Goal: Task Accomplishment & Management: Complete application form

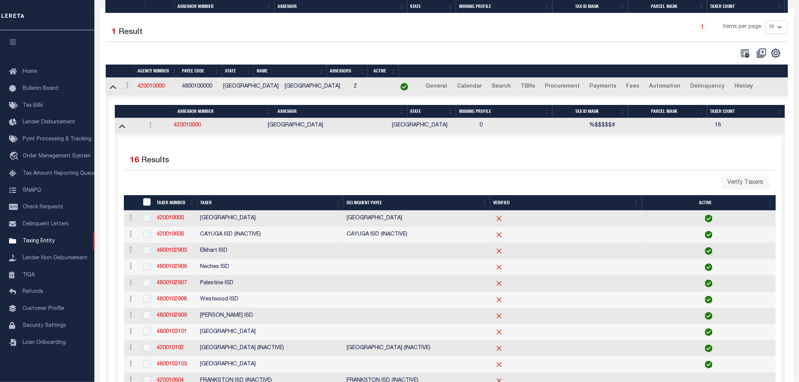
scroll to position [63, 0]
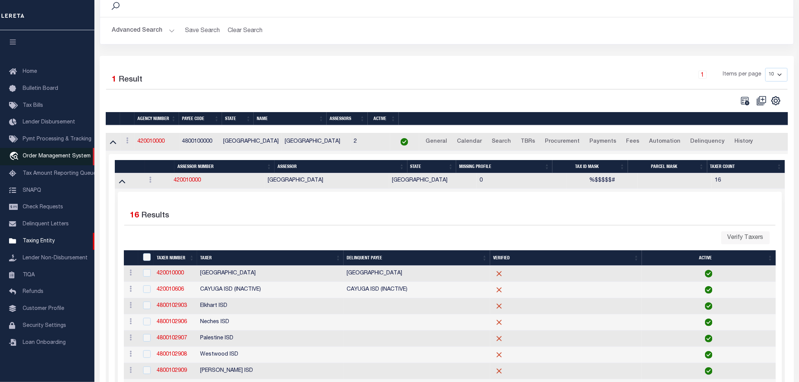
click at [36, 156] on span "Order Management System" at bounding box center [57, 156] width 68 height 5
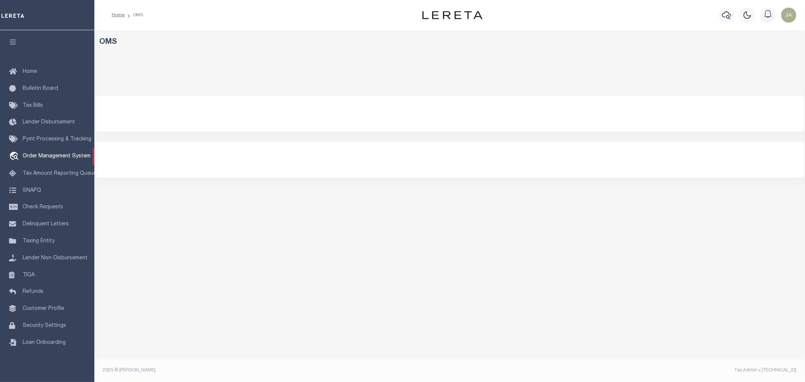
select select "[GEOGRAPHIC_DATA]"
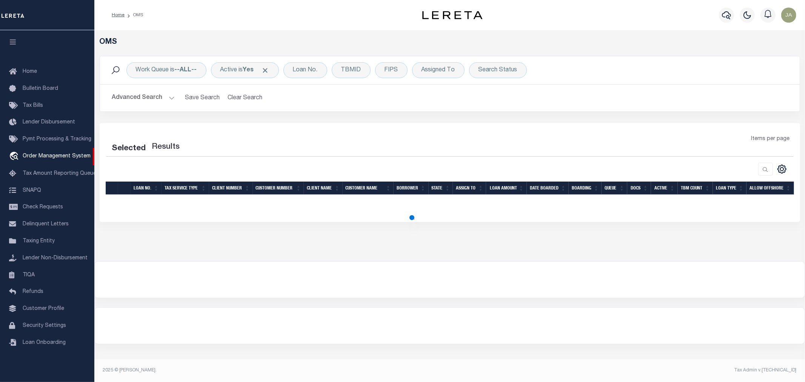
click at [169, 99] on button "Advanced Search" at bounding box center [143, 98] width 63 height 15
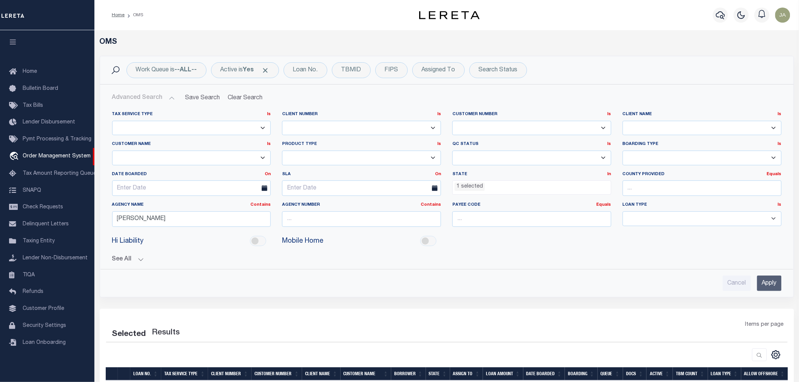
click at [769, 289] on input "Apply" at bounding box center [769, 283] width 25 height 15
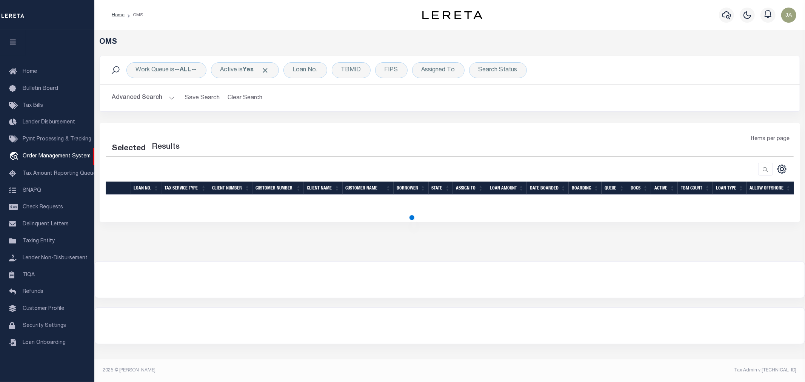
select select "200"
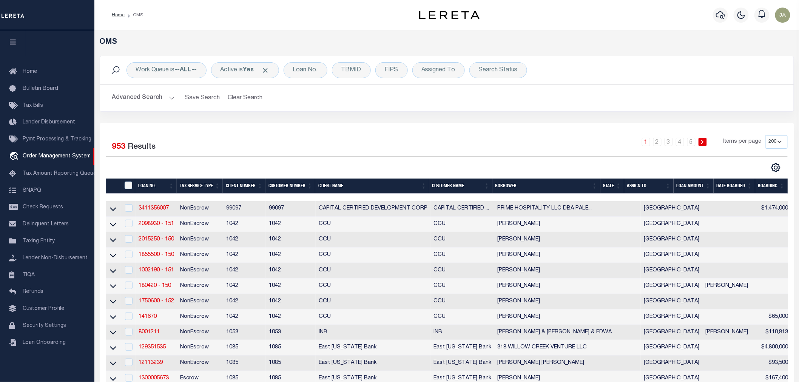
click at [167, 97] on button "Advanced Search" at bounding box center [143, 98] width 63 height 15
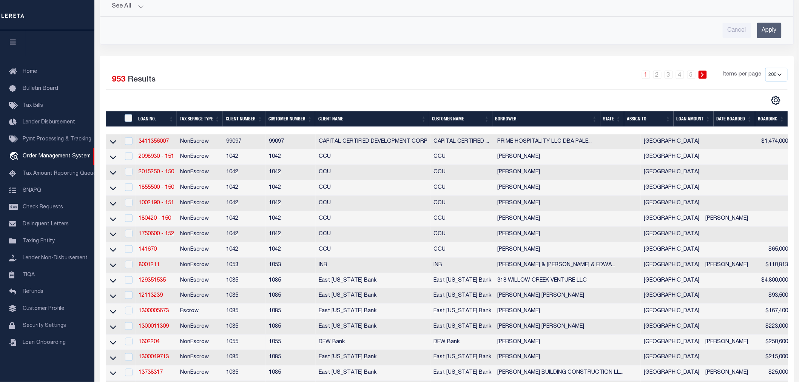
scroll to position [293, 0]
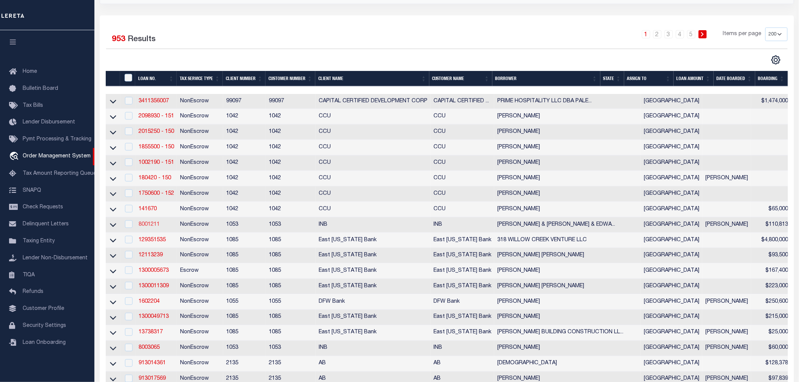
click at [148, 227] on link "8001211" at bounding box center [149, 224] width 21 height 5
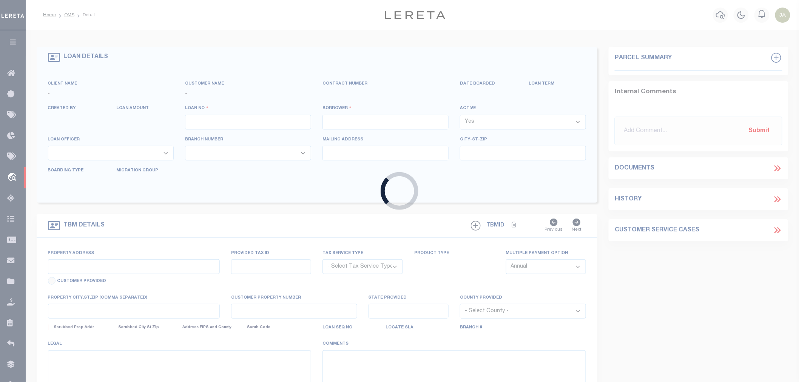
type input "8001211"
type input "[PERSON_NAME] & [PERSON_NAME] & [PERSON_NAME] III"
select select
select select "NonEscrow"
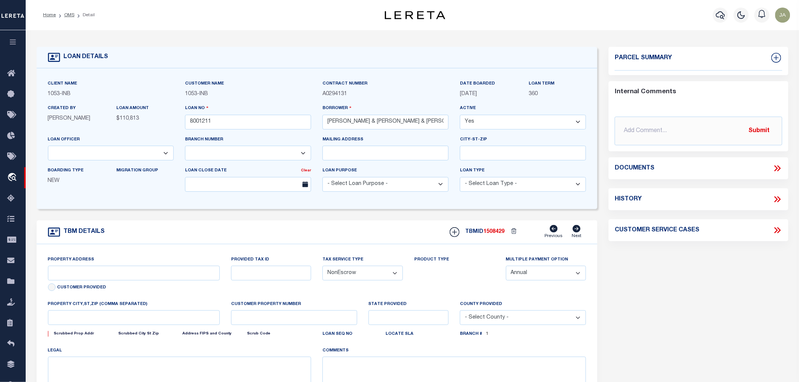
select select "91"
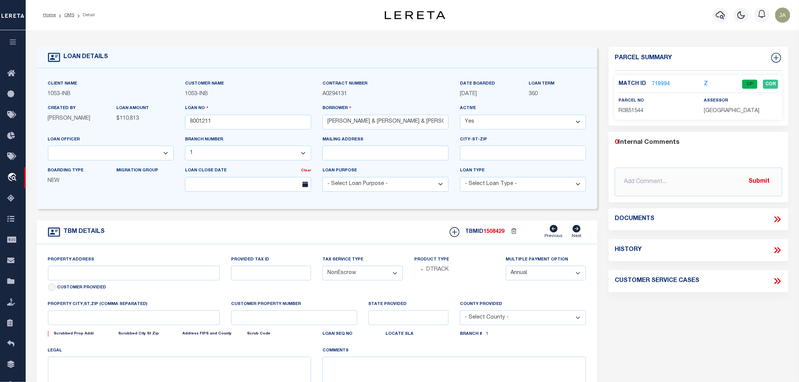
type input "CO RD 331"
type input "0037-0818-0201-0000"
select select
type input "[GEOGRAPHIC_DATA] [GEOGRAPHIC_DATA] 75801"
type input "[GEOGRAPHIC_DATA]"
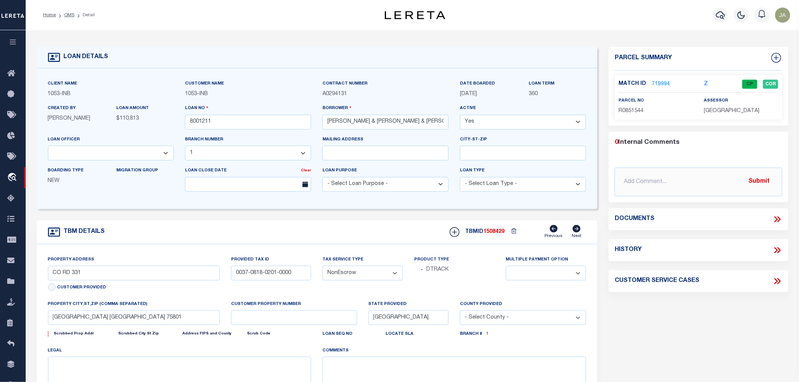
select select
type textarea "A0037 LITTLE, [PERSON_NAME] 818 TRACT 2A, 34.965 ACRES"
select select "254"
click at [659, 82] on link "719994" at bounding box center [661, 84] width 18 height 8
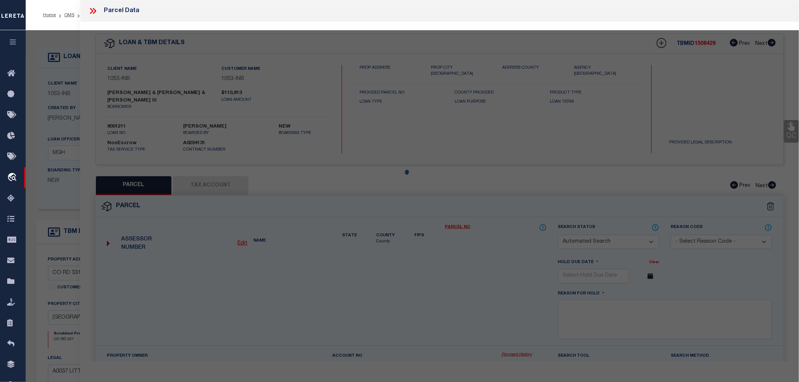
checkbox input "false"
select select "CP"
type input "[PERSON_NAME] & [PERSON_NAME]"
type input "0037-0818-0201-0000"
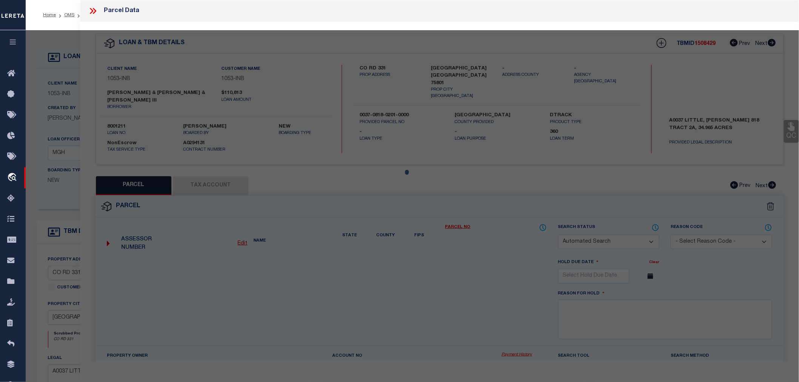
select select
type input "3760 Acr 441"
type input "[GEOGRAPHIC_DATA]"
type textarea "A0037 LITTLE, [PERSON_NAME] 818 TRACT 2A Acres 34.9650"
type textarea "Tax Id Special Project"
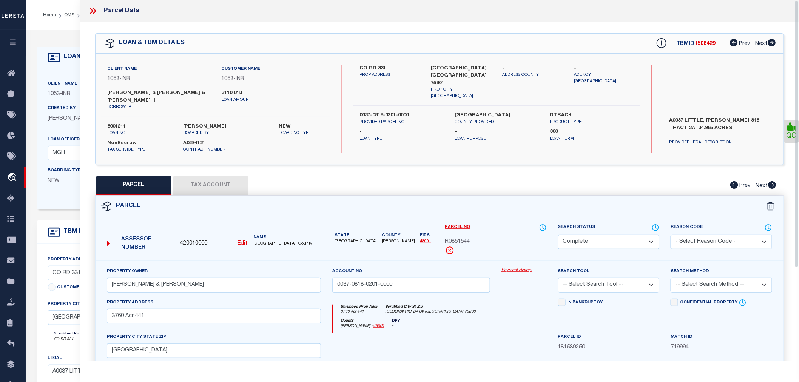
click at [210, 184] on button "Tax Account" at bounding box center [211, 185] width 76 height 19
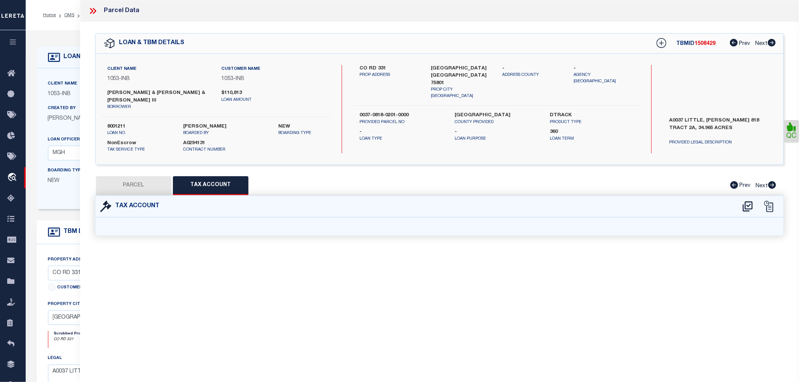
select select "100"
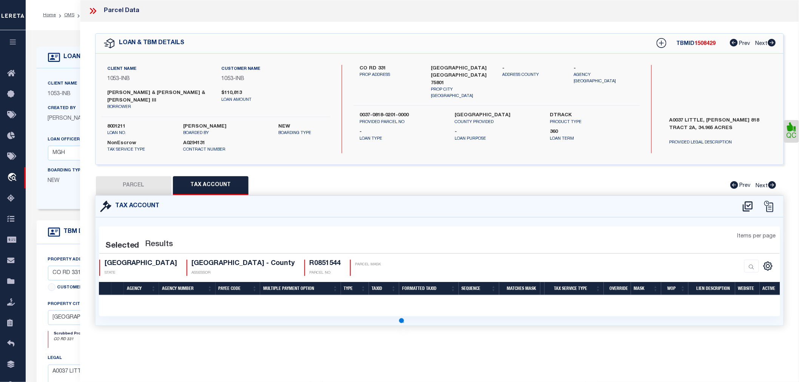
select select "100"
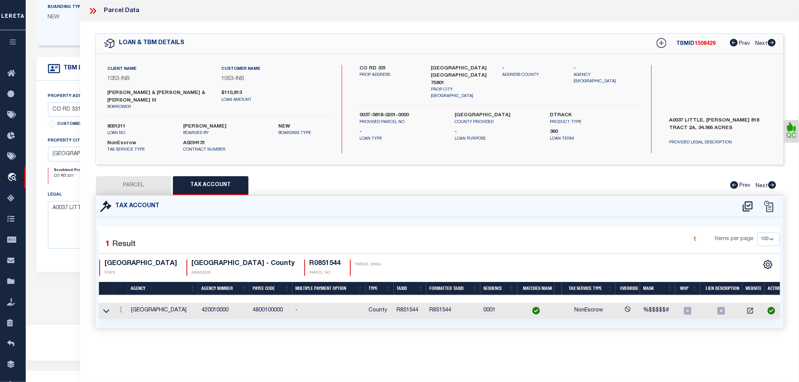
scroll to position [194, 0]
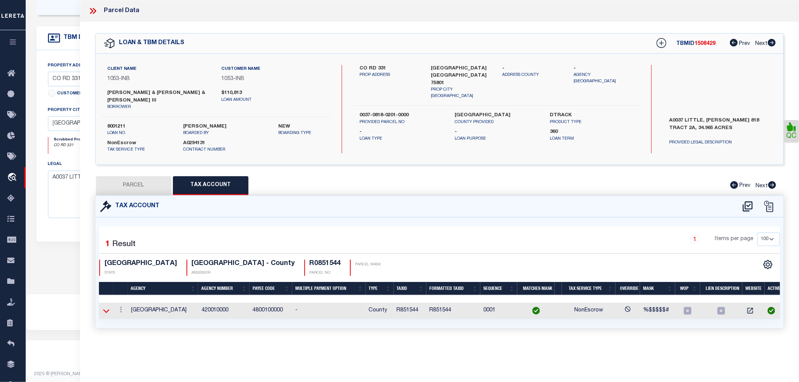
click at [106, 313] on icon at bounding box center [106, 311] width 6 height 8
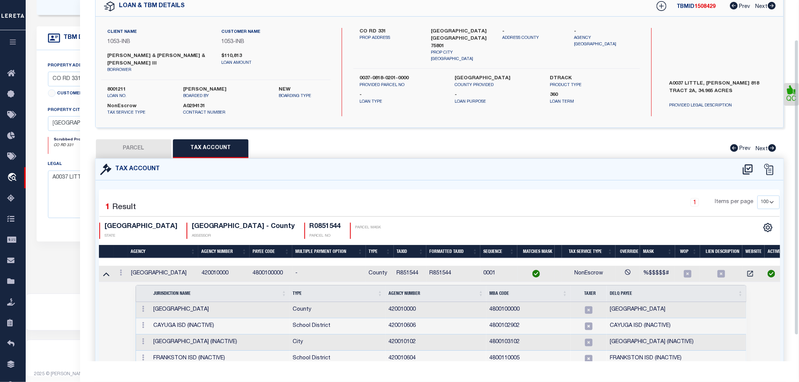
scroll to position [80, 0]
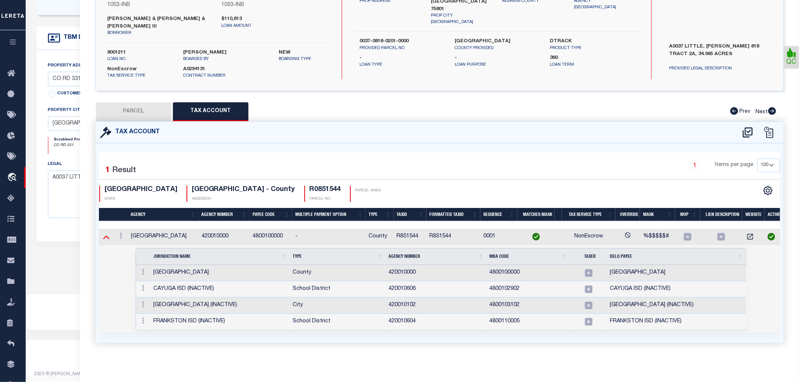
click at [107, 233] on icon at bounding box center [106, 237] width 6 height 8
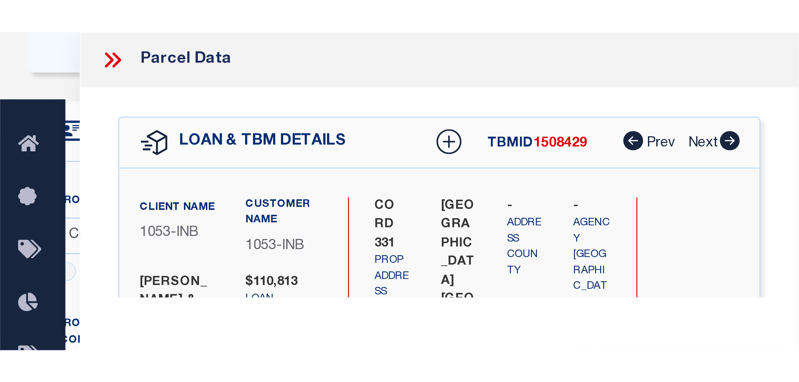
scroll to position [194, 0]
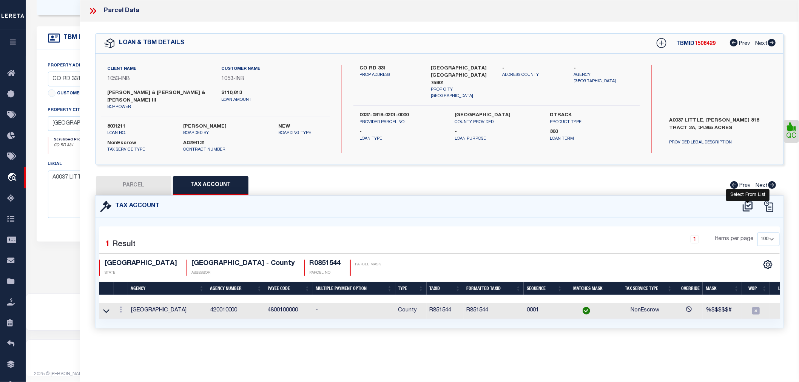
click at [747, 206] on icon at bounding box center [748, 207] width 12 height 12
select select "100"
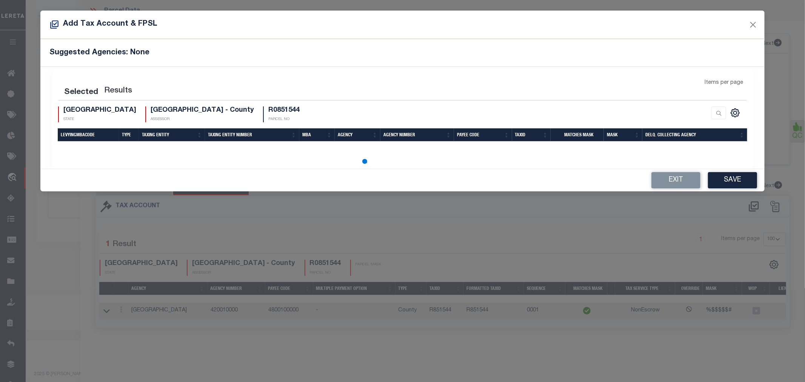
select select "100"
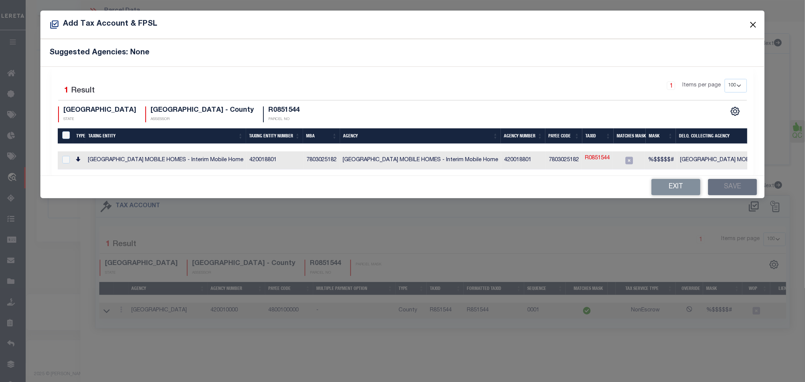
click at [752, 25] on button "Close" at bounding box center [753, 25] width 10 height 10
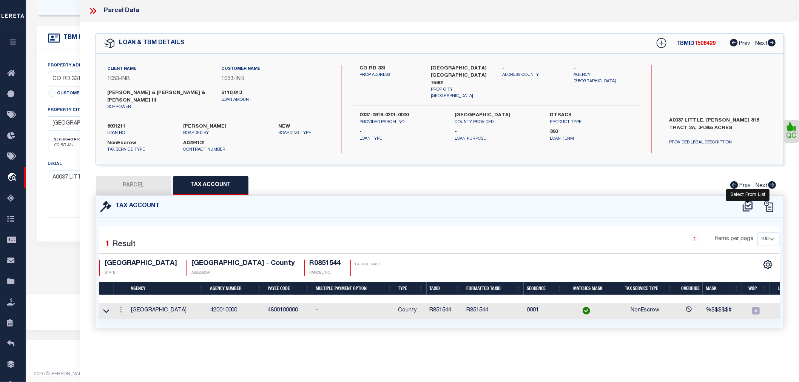
click at [746, 202] on icon at bounding box center [748, 207] width 12 height 12
select select "100"
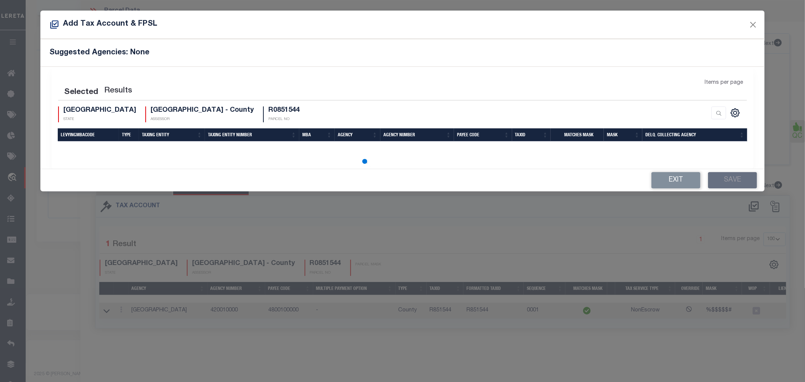
select select "100"
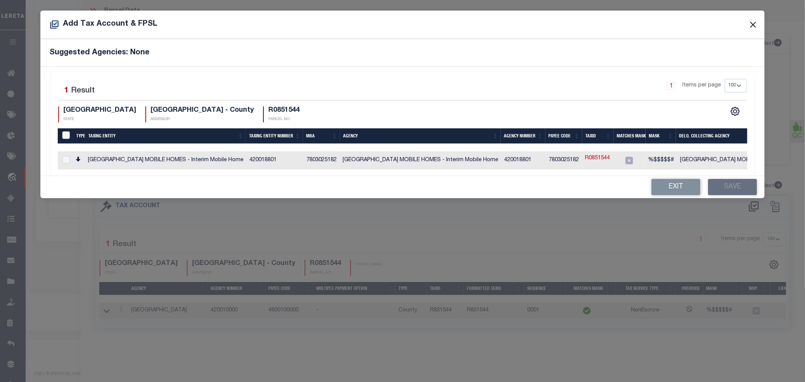
click at [750, 21] on button "Close" at bounding box center [753, 25] width 10 height 10
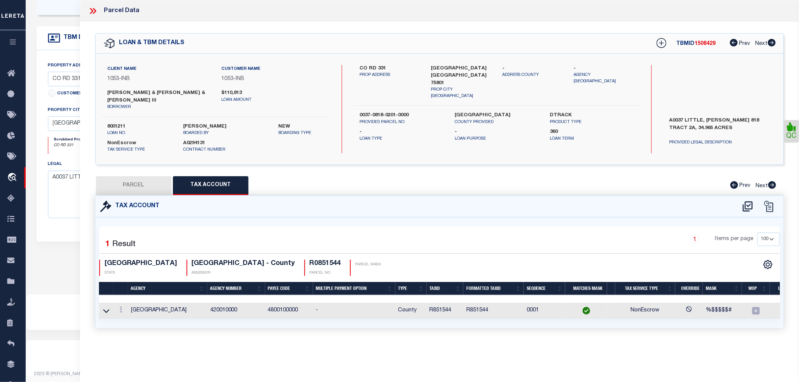
click at [15, 44] on icon "button" at bounding box center [13, 42] width 9 height 7
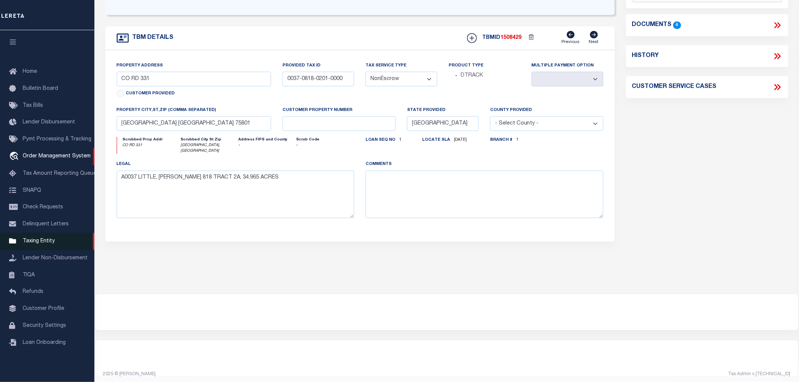
click at [33, 241] on span "Taxing Entity" at bounding box center [39, 241] width 32 height 5
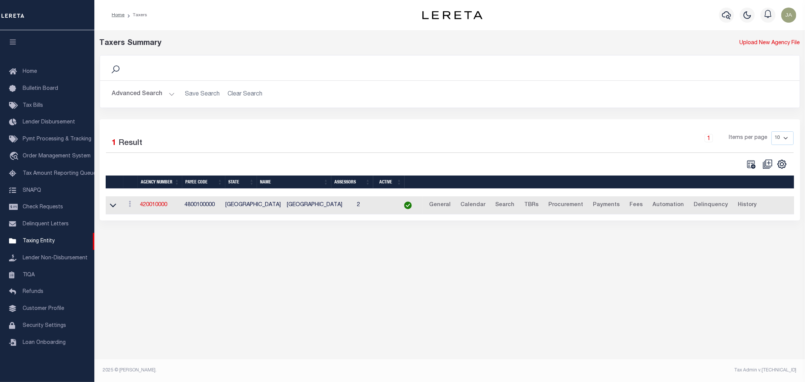
click at [172, 95] on button "Advanced Search" at bounding box center [143, 94] width 63 height 15
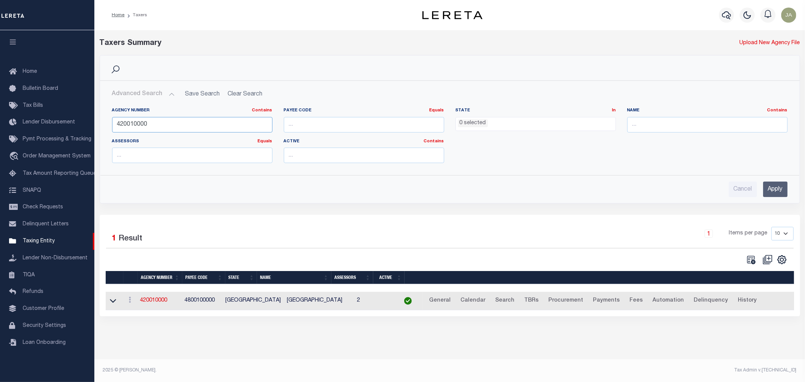
drag, startPoint x: 159, startPoint y: 125, endPoint x: 106, endPoint y: 126, distance: 52.9
click at [106, 126] on div "Agency Number Contains Contains Is 420010000" at bounding box center [192, 123] width 172 height 31
type input "7803025182"
click at [781, 182] on input "Apply" at bounding box center [775, 189] width 25 height 15
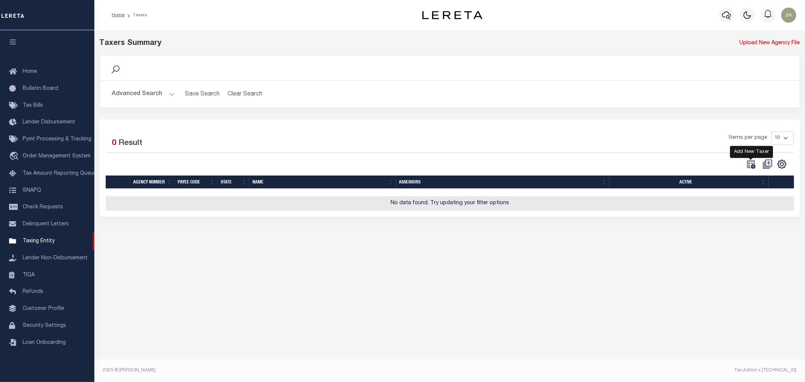
click at [752, 162] on icon at bounding box center [751, 164] width 8 height 8
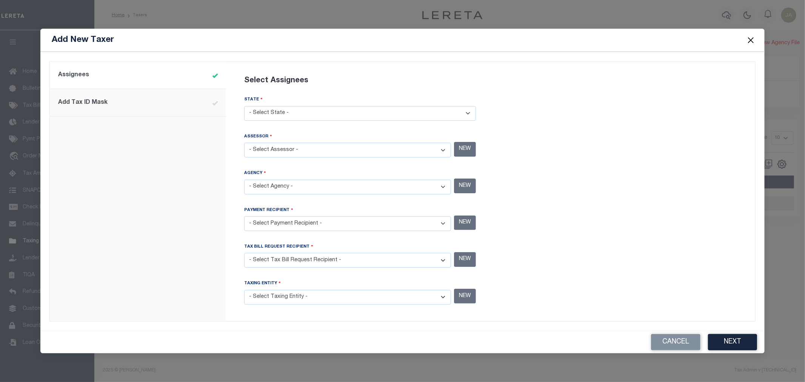
click at [748, 40] on button "Close" at bounding box center [751, 40] width 10 height 10
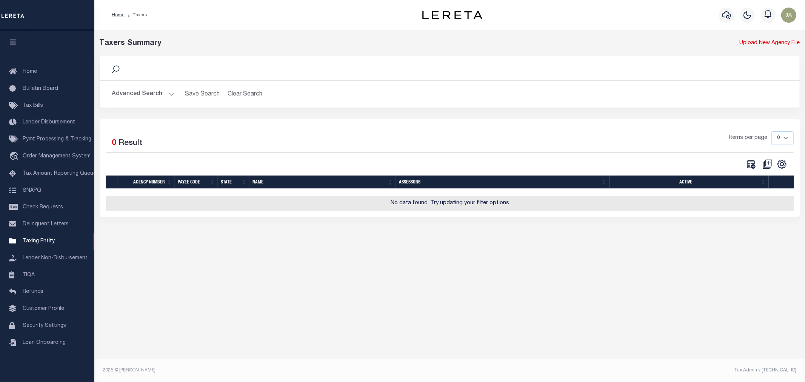
click at [177, 96] on h2 "Advanced Search Save Search Clear Search tblPayees_dynamictable_____DefaultSave…" at bounding box center [450, 94] width 688 height 15
click at [173, 96] on button "Advanced Search" at bounding box center [143, 94] width 63 height 15
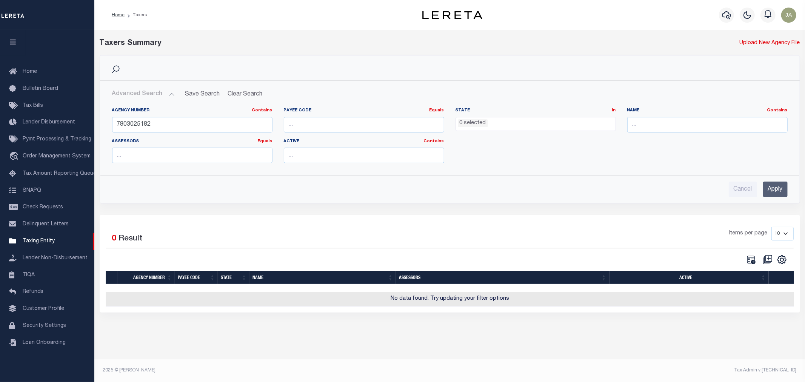
click at [767, 193] on input "Apply" at bounding box center [775, 189] width 25 height 15
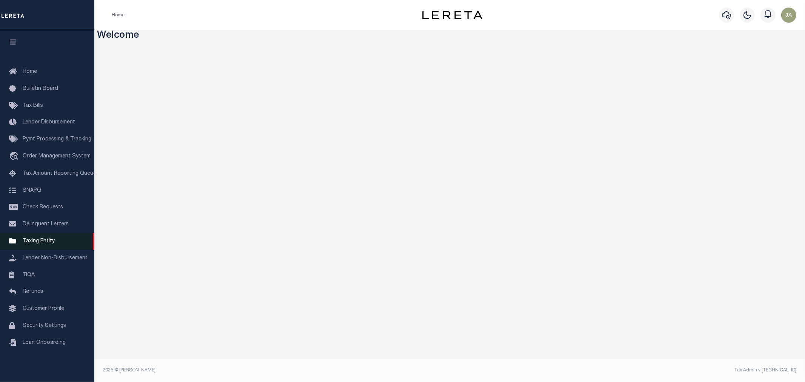
click at [24, 240] on span "Taxing Entity" at bounding box center [39, 241] width 32 height 5
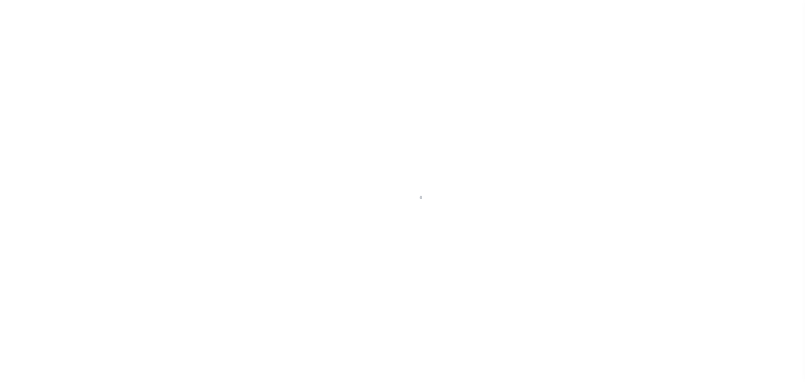
select select
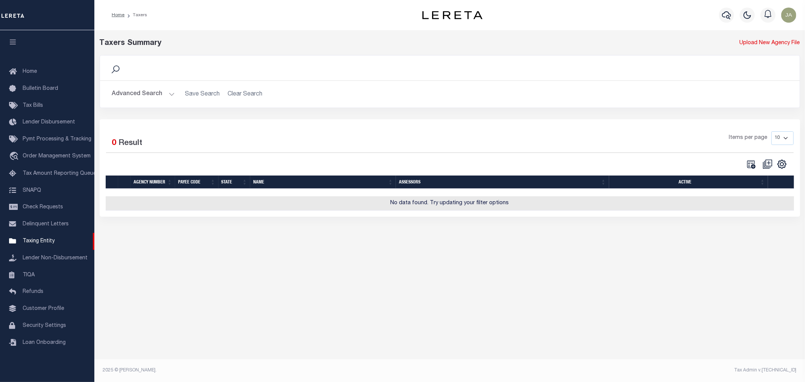
click at [173, 95] on button "Advanced Search" at bounding box center [143, 94] width 63 height 15
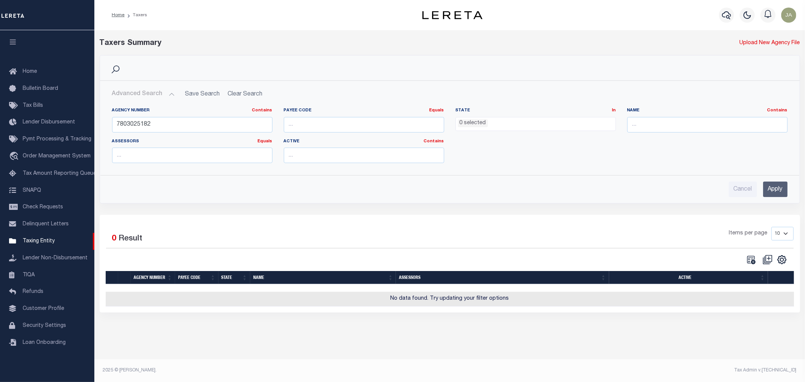
click at [783, 187] on input "Apply" at bounding box center [775, 189] width 25 height 15
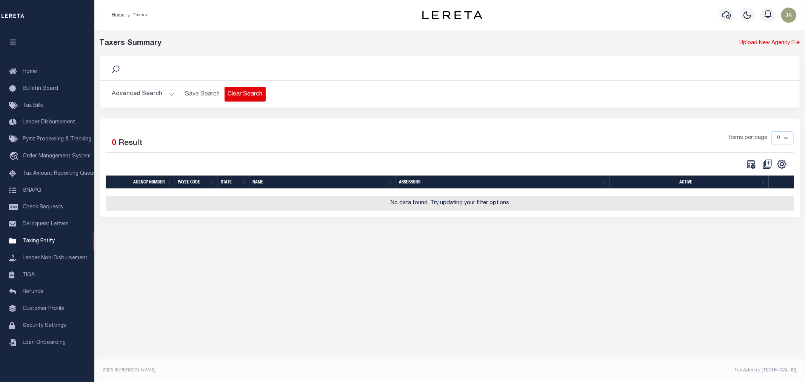
click at [256, 91] on button "Clear Search" at bounding box center [245, 94] width 41 height 15
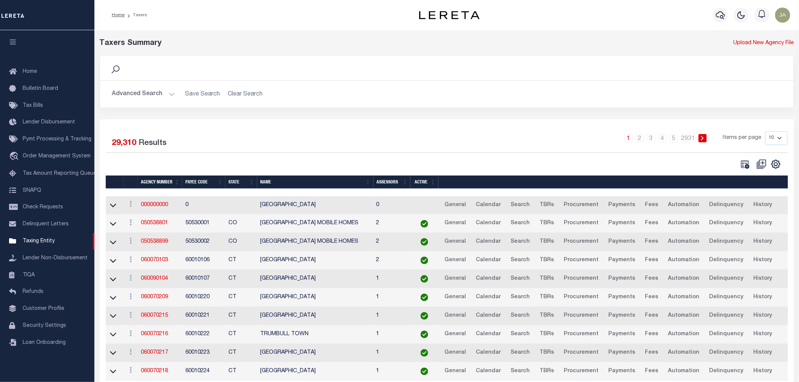
click at [172, 94] on button "Advanced Search" at bounding box center [143, 94] width 63 height 15
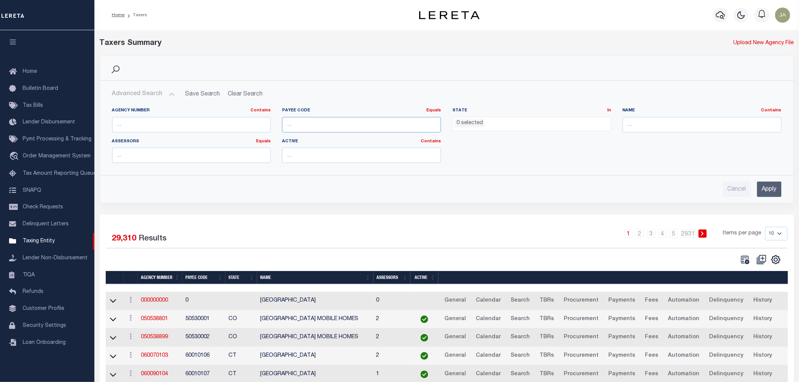
click at [313, 125] on input "number" at bounding box center [361, 124] width 159 height 15
type input "7803025182"
click at [760, 190] on input "Apply" at bounding box center [769, 189] width 25 height 15
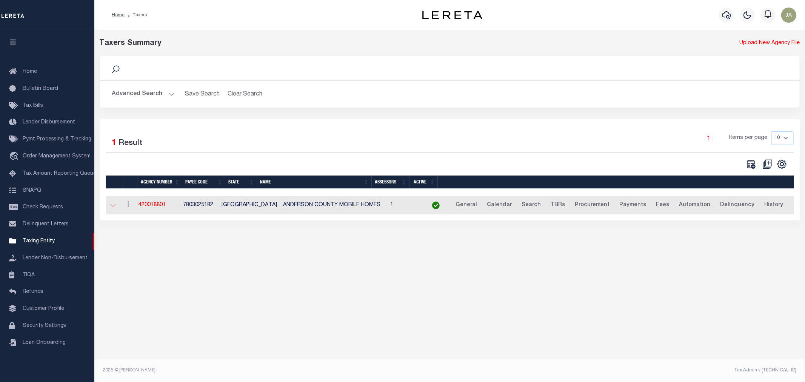
click at [113, 206] on icon at bounding box center [113, 205] width 6 height 8
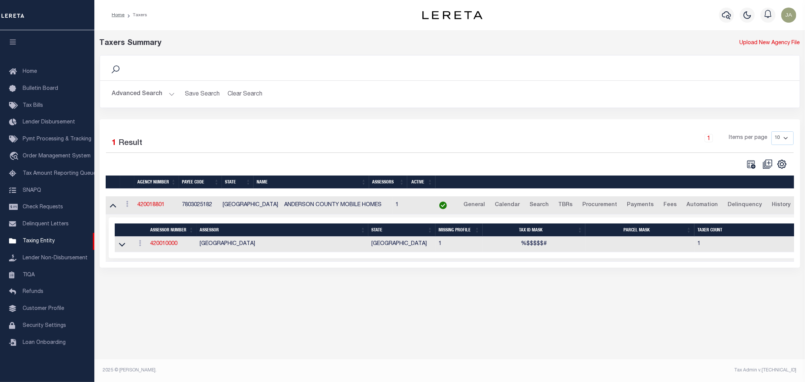
click at [171, 93] on button "Advanced Search" at bounding box center [143, 94] width 63 height 15
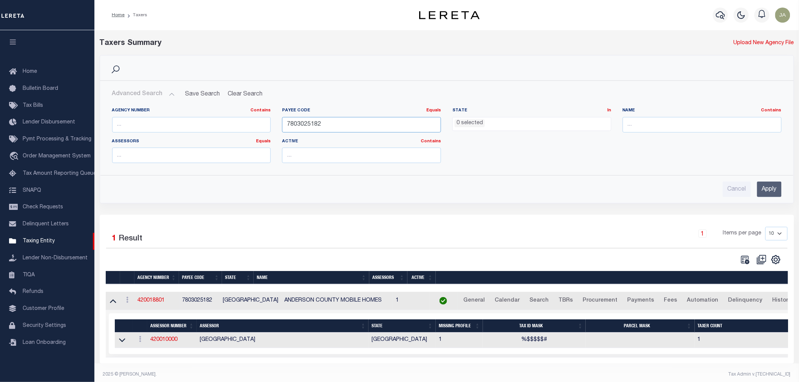
drag, startPoint x: 344, startPoint y: 128, endPoint x: 262, endPoint y: 127, distance: 82.3
click at [262, 127] on div "Agency Number Contains Contains Is Payee Code Equals Equals Is Not Equal To Is …" at bounding box center [446, 139] width 681 height 62
click at [208, 125] on input "text" at bounding box center [191, 124] width 159 height 15
type input "420720000"
click at [757, 195] on input "Apply" at bounding box center [769, 189] width 25 height 15
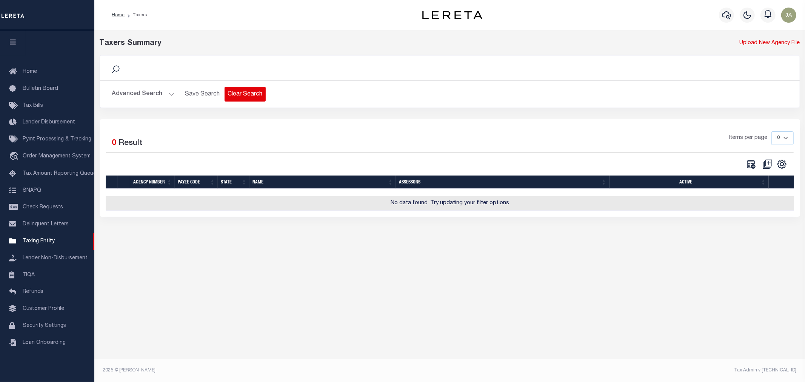
click at [253, 96] on button "Clear Search" at bounding box center [245, 94] width 41 height 15
select select
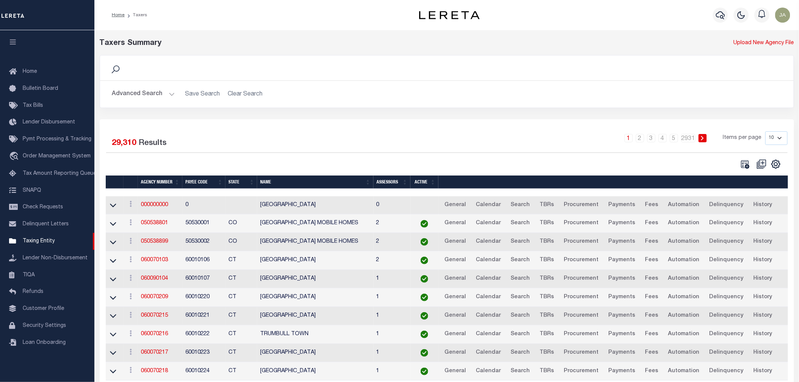
click at [171, 95] on button "Advanced Search" at bounding box center [143, 94] width 63 height 15
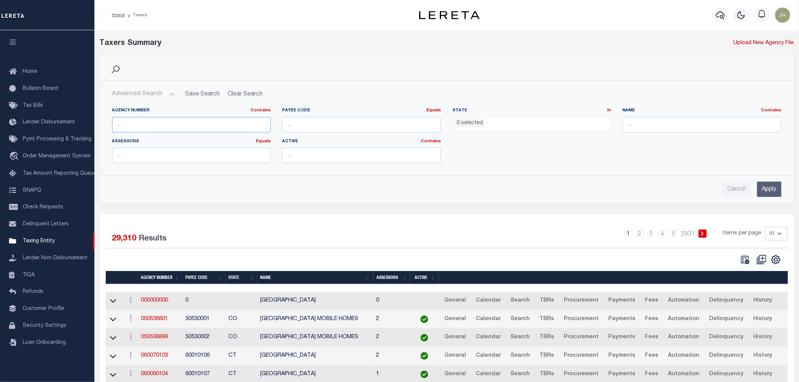
click at [153, 128] on input "text" at bounding box center [191, 124] width 159 height 15
click at [170, 118] on div "Agency Number Contains Contains Is 42072" at bounding box center [191, 120] width 159 height 25
click at [169, 125] on input "42072" at bounding box center [191, 124] width 159 height 15
type input "4"
type input "421070000"
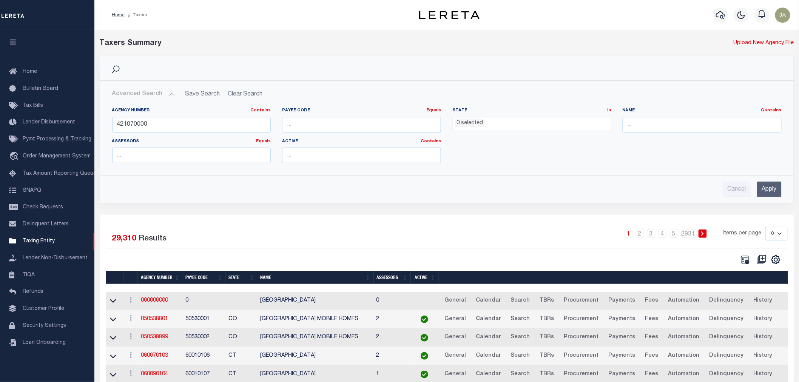
click at [782, 193] on input "Apply" at bounding box center [769, 189] width 25 height 15
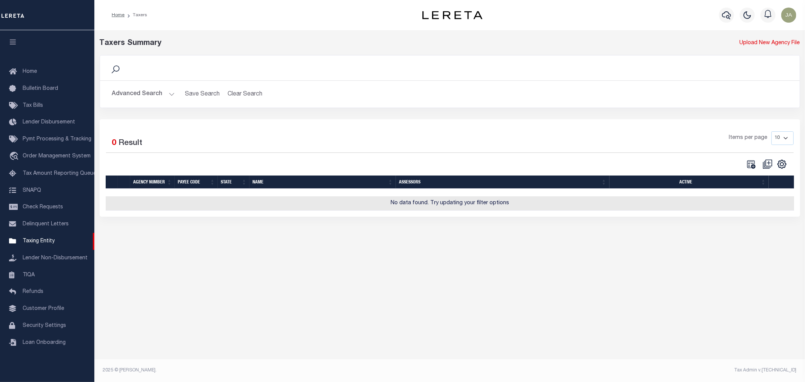
click at [171, 93] on button "Advanced Search" at bounding box center [143, 94] width 63 height 15
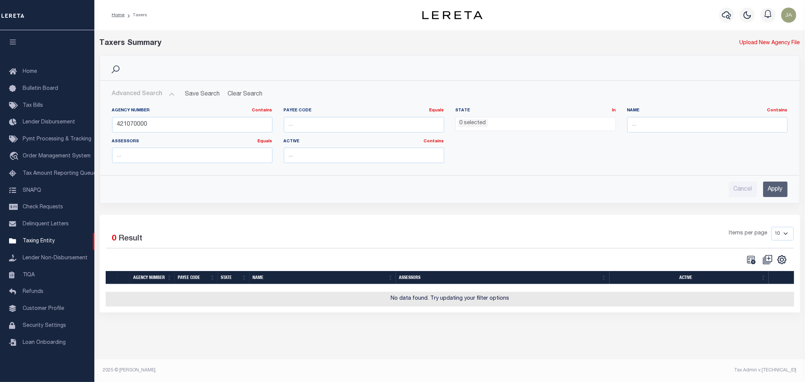
click at [773, 192] on input "Apply" at bounding box center [775, 189] width 25 height 15
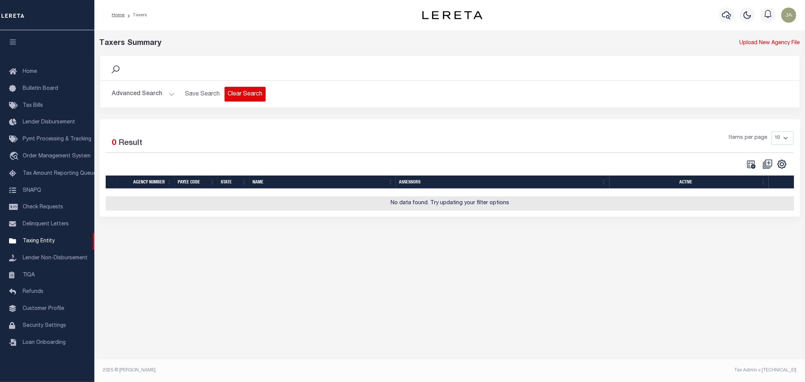
click at [243, 97] on button "Clear Search" at bounding box center [245, 94] width 41 height 15
select select
click at [239, 96] on h2 "Advanced Search Save Search Clear Search" at bounding box center [450, 94] width 688 height 15
click at [167, 95] on button "Advanced Search" at bounding box center [143, 94] width 63 height 15
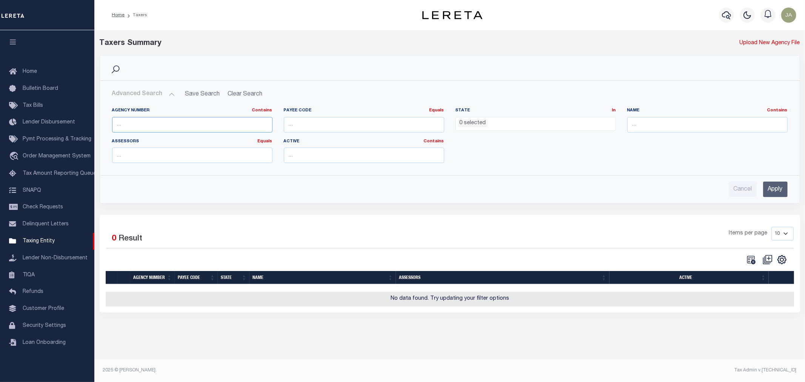
click at [157, 124] on input "text" at bounding box center [192, 124] width 160 height 15
type input "421070000"
click at [771, 198] on div "Advanced Search Save Search Clear Search Agency Number Contains Contains" at bounding box center [450, 142] width 700 height 122
click at [772, 194] on input "Apply" at bounding box center [775, 189] width 25 height 15
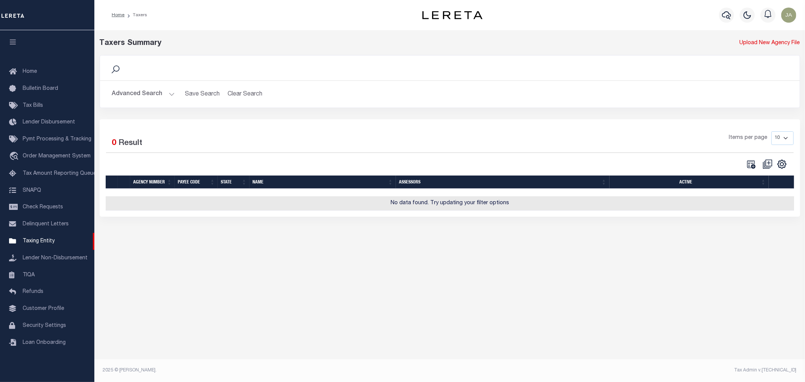
click at [168, 95] on button "Advanced Search" at bounding box center [143, 94] width 63 height 15
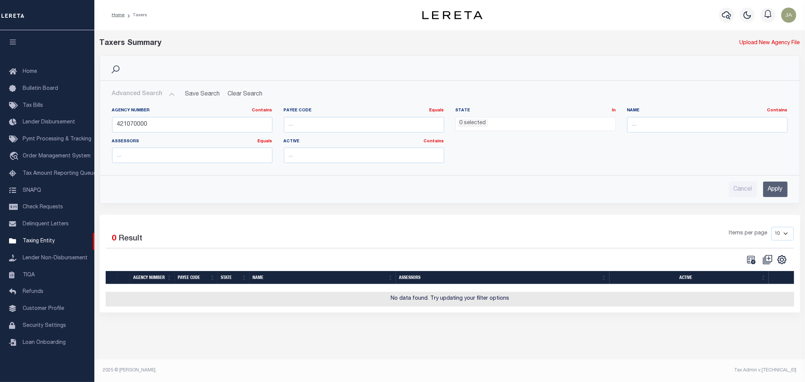
click at [771, 197] on div "Advanced Search Save Search Clear Search tblPayees_dynamictable_____DefaultSave…" at bounding box center [450, 142] width 700 height 122
click at [252, 96] on button "Clear Search" at bounding box center [245, 94] width 41 height 15
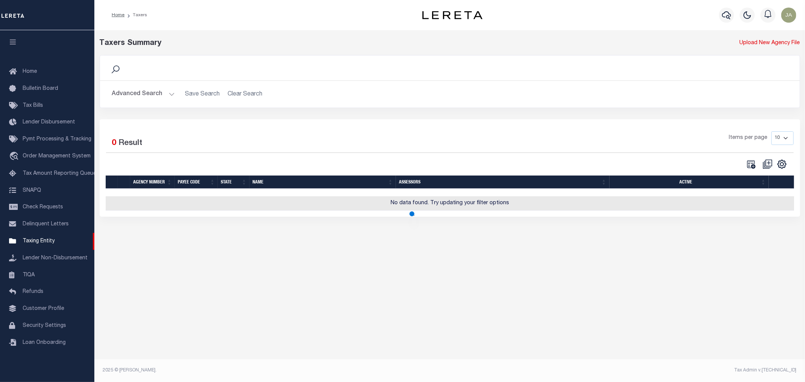
click at [170, 93] on button "Advanced Search" at bounding box center [143, 94] width 63 height 15
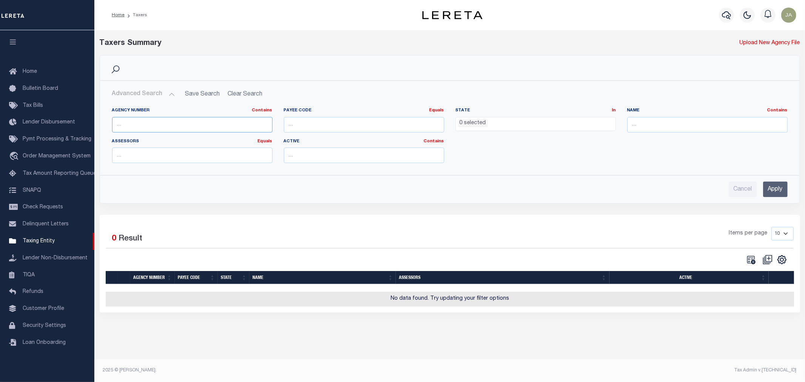
click at [163, 117] on input "text" at bounding box center [192, 124] width 160 height 15
type input "1"
type input "420720000"
click at [779, 197] on div "Advanced Search Save Search Clear Search Agency Number Contains Contains" at bounding box center [450, 142] width 700 height 122
click at [778, 192] on input "Apply" at bounding box center [775, 189] width 25 height 15
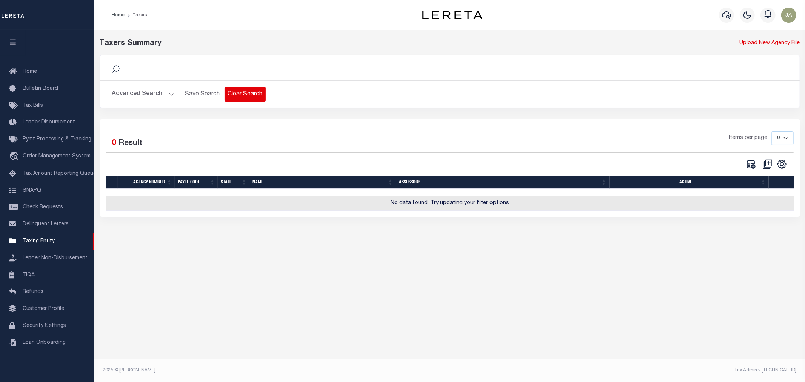
click at [255, 90] on button "Clear Search" at bounding box center [245, 94] width 41 height 15
click at [168, 96] on button "Advanced Search" at bounding box center [143, 94] width 63 height 15
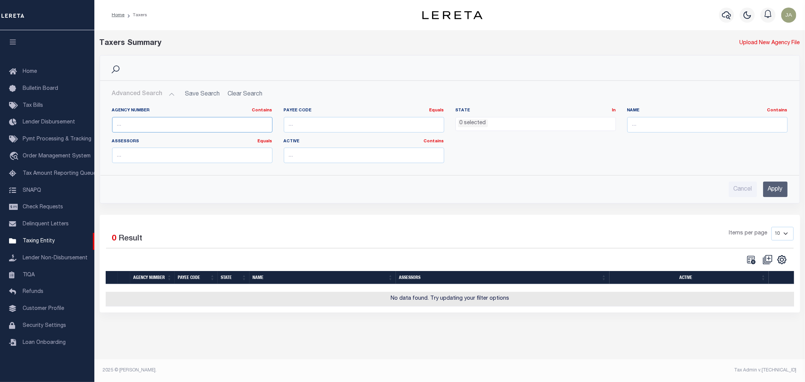
click at [168, 123] on input "text" at bounding box center [192, 124] width 160 height 15
type input "420010000"
click at [764, 185] on input "Apply" at bounding box center [775, 189] width 25 height 15
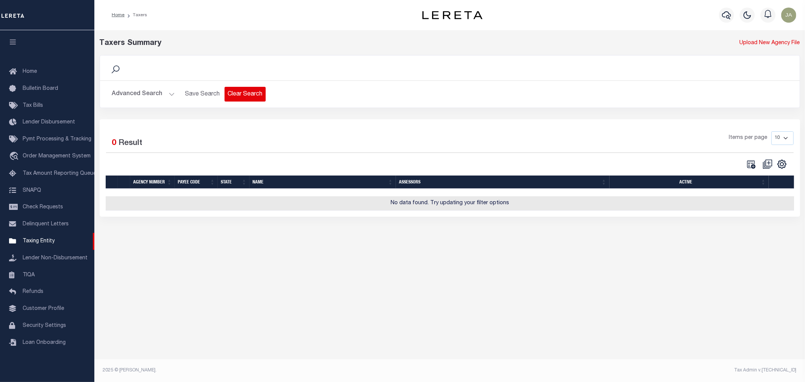
click at [245, 96] on button "Clear Search" at bounding box center [245, 94] width 41 height 15
click at [170, 94] on button "Advanced Search" at bounding box center [143, 94] width 63 height 15
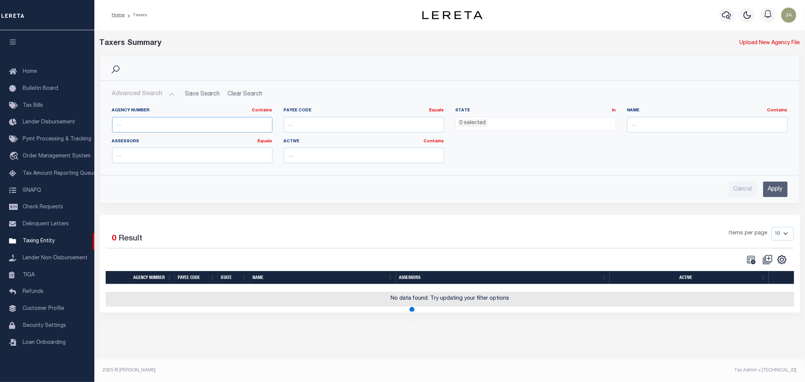
click at [153, 130] on input "text" at bounding box center [192, 124] width 160 height 15
type input "420010000"
click at [765, 196] on input "Apply" at bounding box center [775, 189] width 25 height 15
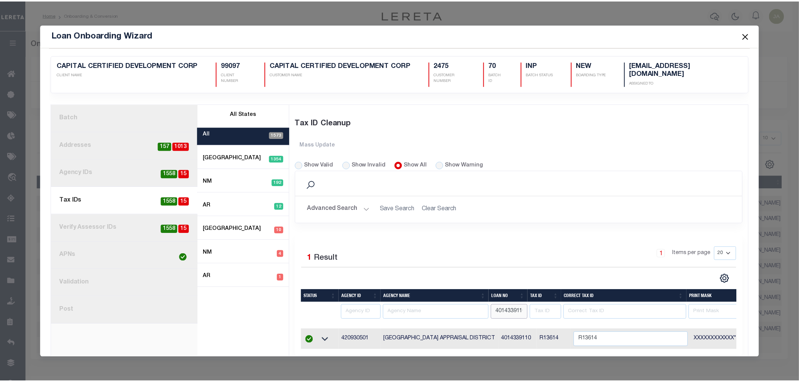
scroll to position [12, 0]
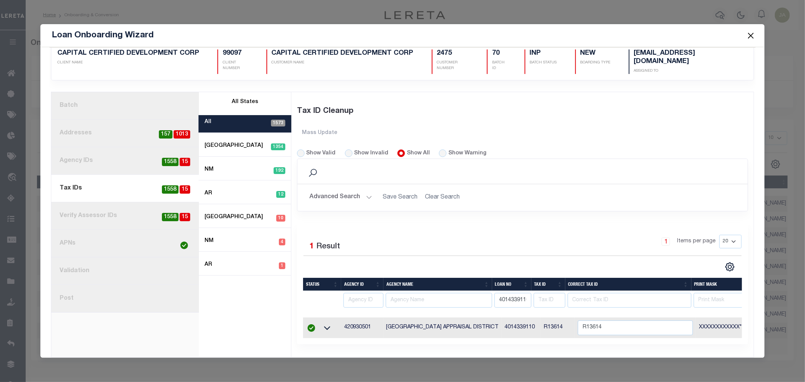
click at [754, 34] on button "Close" at bounding box center [751, 36] width 10 height 10
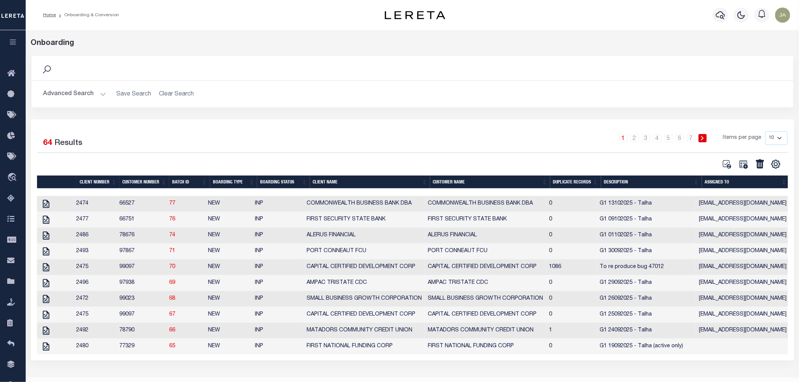
click at [13, 43] on icon "button" at bounding box center [13, 42] width 9 height 7
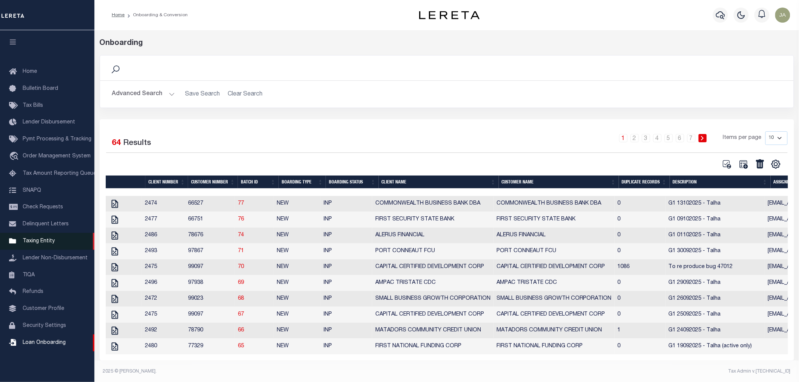
click at [40, 239] on span "Taxing Entity" at bounding box center [39, 241] width 32 height 5
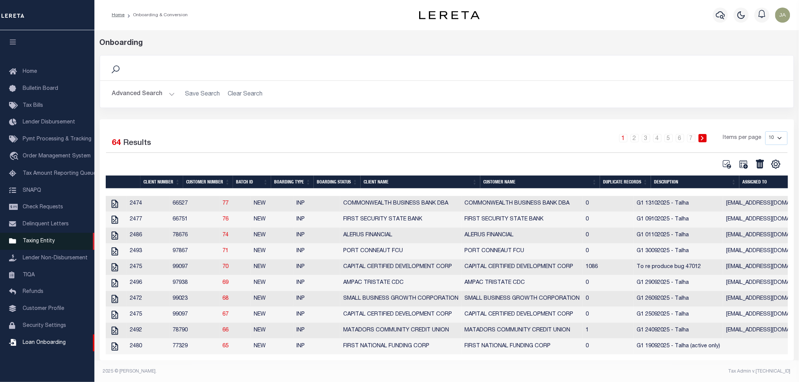
click at [32, 243] on span "Taxing Entity" at bounding box center [39, 241] width 32 height 5
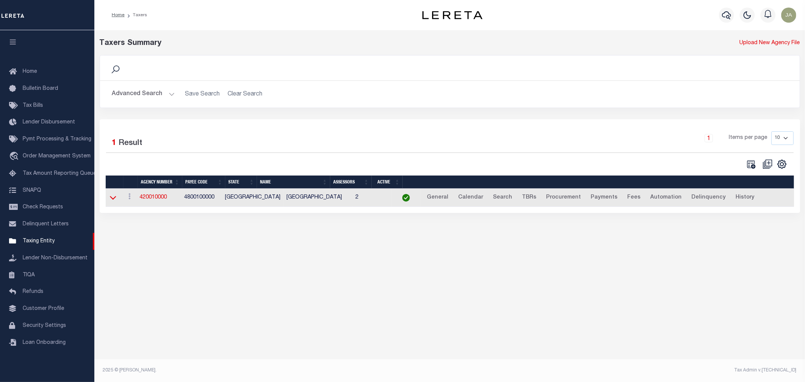
click at [113, 199] on icon at bounding box center [113, 198] width 6 height 8
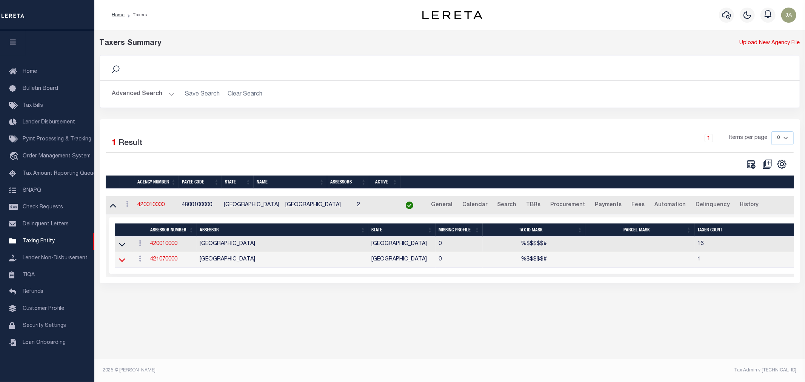
click at [120, 261] on icon at bounding box center [122, 260] width 6 height 8
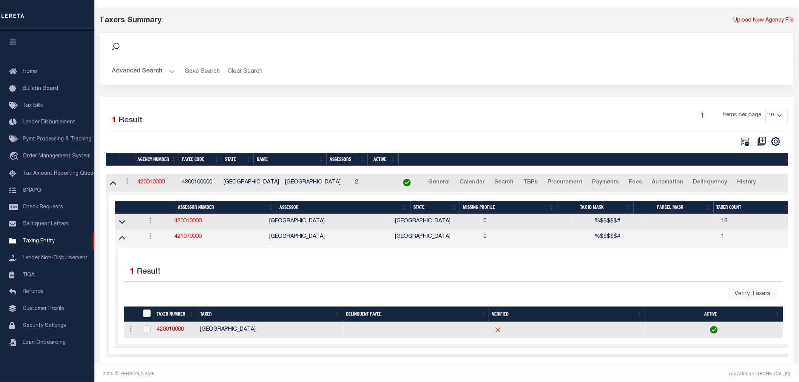
scroll to position [33, 0]
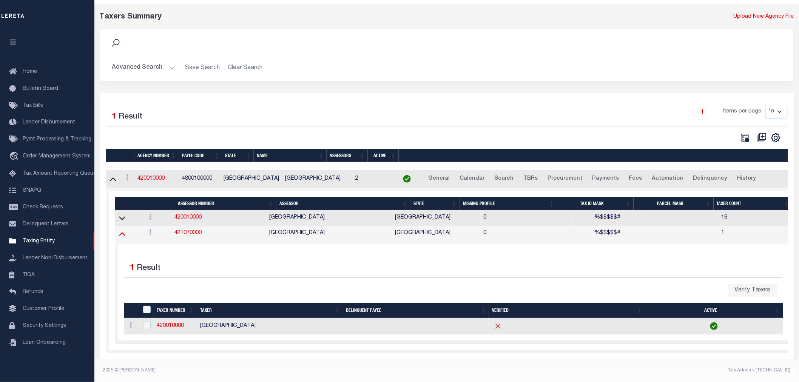
click at [123, 231] on icon at bounding box center [122, 234] width 6 height 8
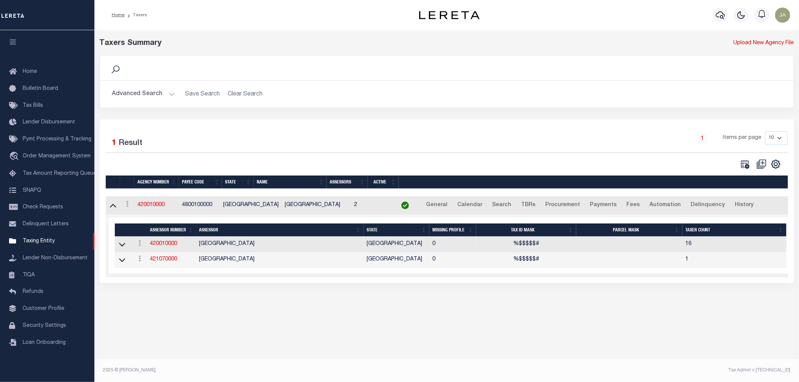
scroll to position [0, 0]
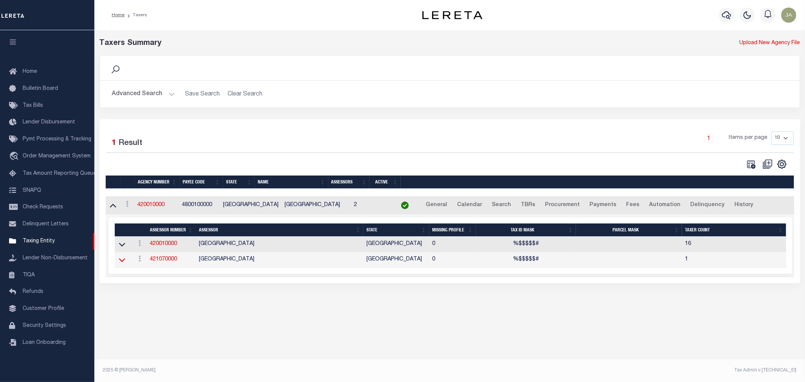
click at [122, 264] on icon at bounding box center [122, 260] width 6 height 8
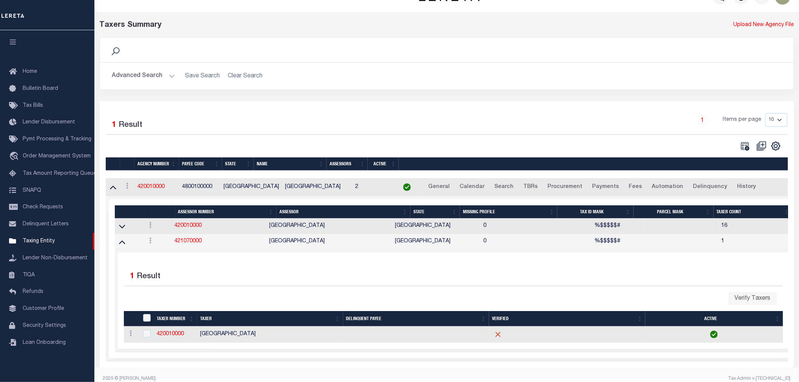
scroll to position [33, 0]
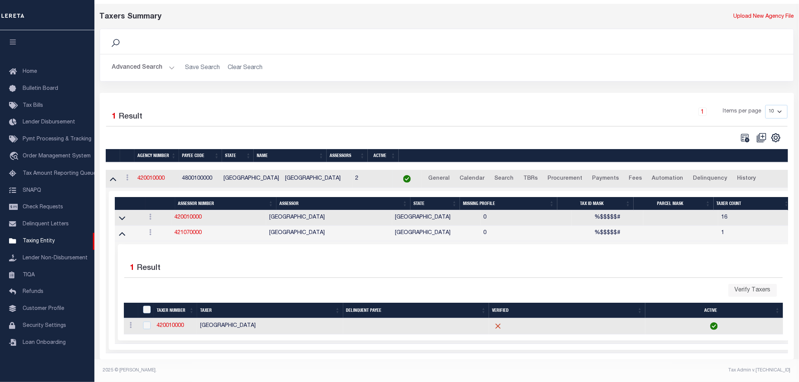
click at [117, 231] on td at bounding box center [129, 233] width 29 height 15
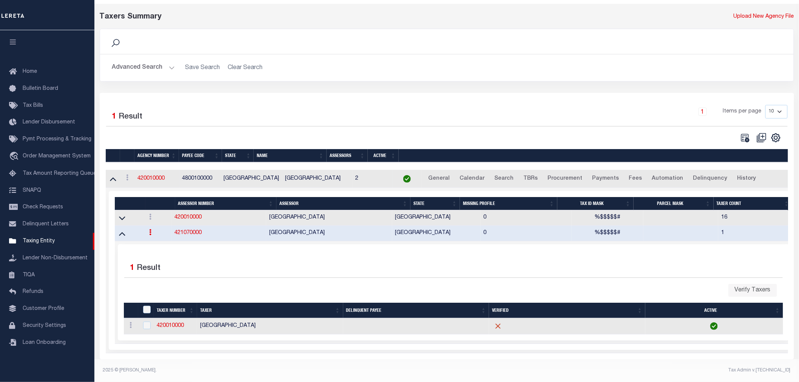
click at [123, 230] on icon at bounding box center [122, 234] width 6 height 8
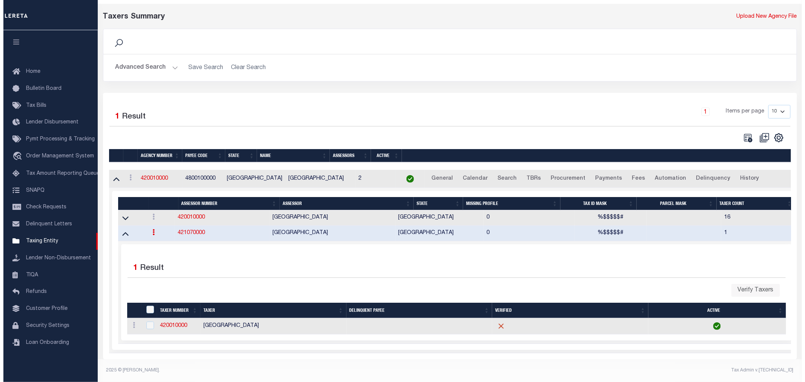
scroll to position [0, 0]
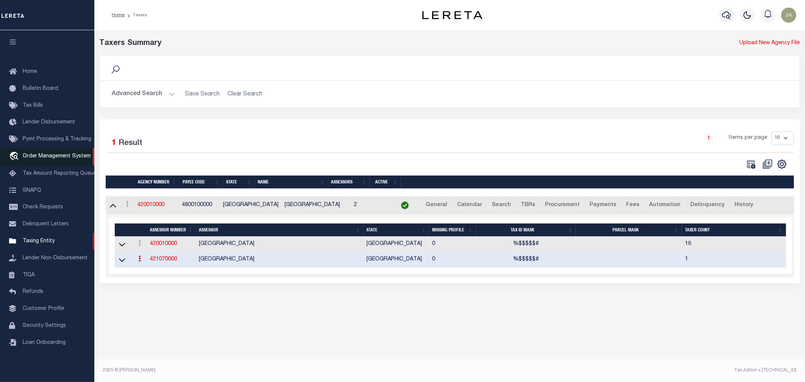
click at [46, 153] on link "travel_explore Order Management System" at bounding box center [47, 156] width 94 height 17
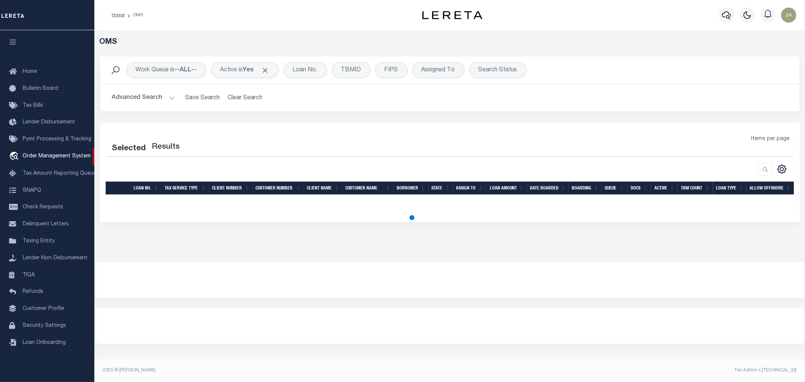
select select "200"
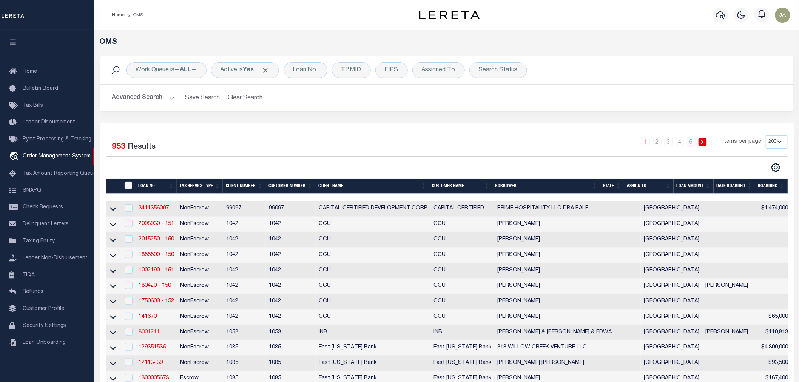
click at [150, 335] on link "8001211" at bounding box center [149, 332] width 21 height 5
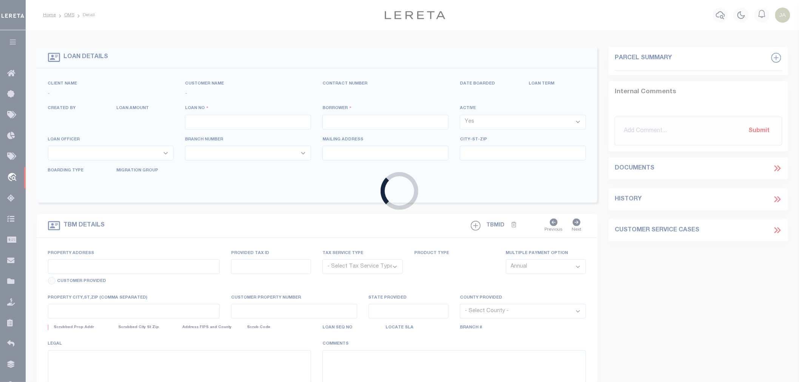
type input "8001211"
type input "[PERSON_NAME] & [PERSON_NAME] & [PERSON_NAME] III"
select select
select select "NonEscrow"
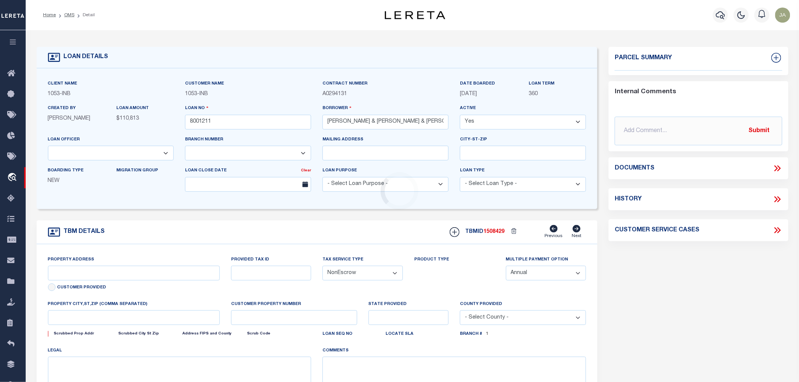
select select "254"
select select "91"
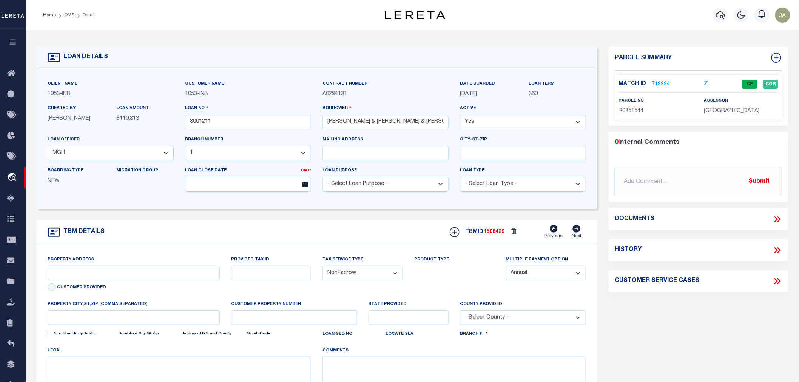
type input "CO RD 331"
type input "0037-0818-0201-0000"
select select
type input "[GEOGRAPHIC_DATA] [GEOGRAPHIC_DATA] 75801"
type input "[GEOGRAPHIC_DATA]"
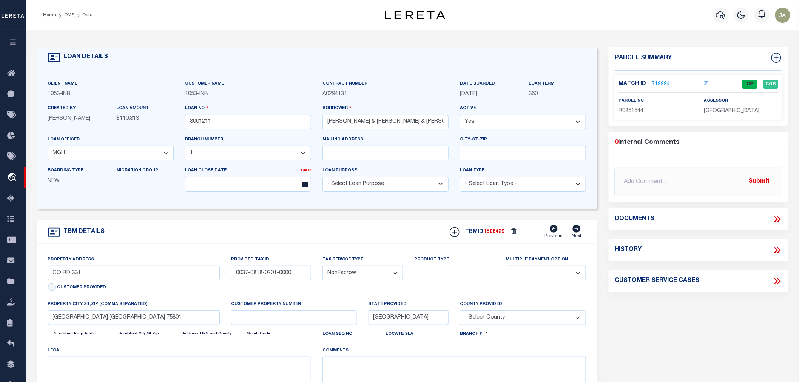
select select
type textarea "A0037 LITTLE, [PERSON_NAME] 818 TRACT 2A, 34.965 ACRES"
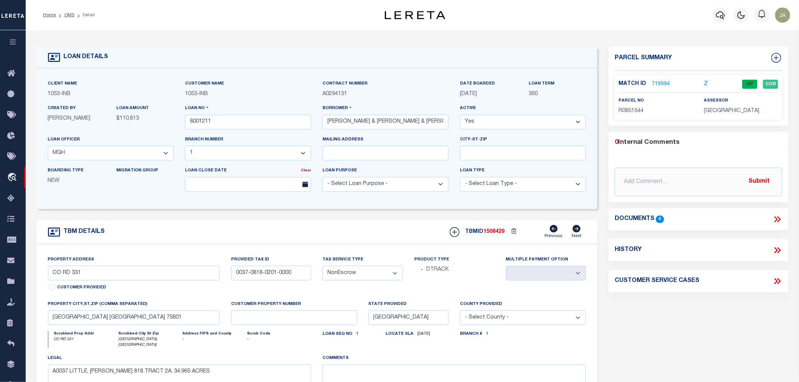
click at [657, 84] on link "719994" at bounding box center [661, 84] width 18 height 8
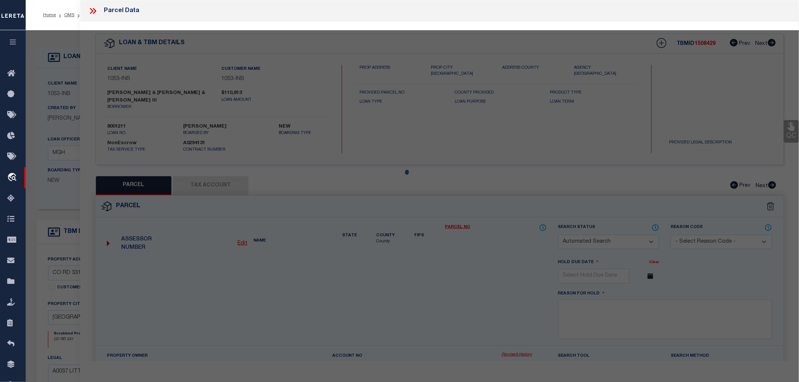
checkbox input "false"
select select "CP"
type input "[PERSON_NAME] & [PERSON_NAME]"
type input "0037-0818-0201-0000"
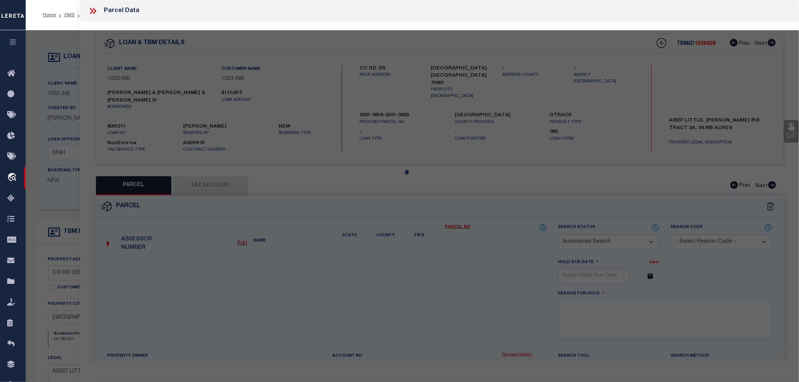
select select
type input "3760 Acr 441"
type input "[GEOGRAPHIC_DATA]"
type textarea "A0037 LITTLE, [PERSON_NAME] 818 TRACT 2A Acres 34.9650"
type textarea "Tax Id Special Project"
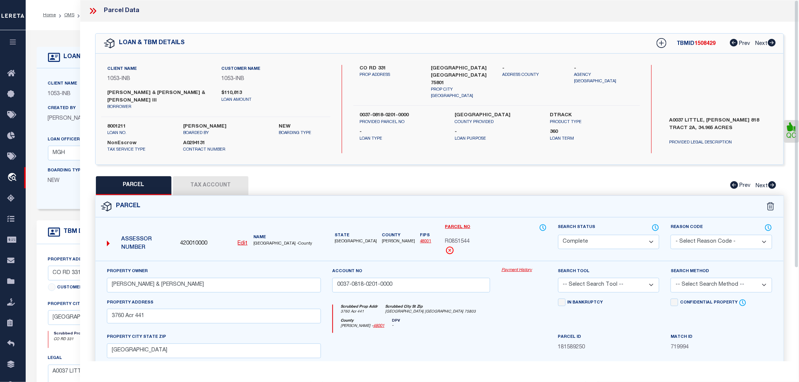
click at [225, 187] on button "Tax Account" at bounding box center [211, 185] width 76 height 19
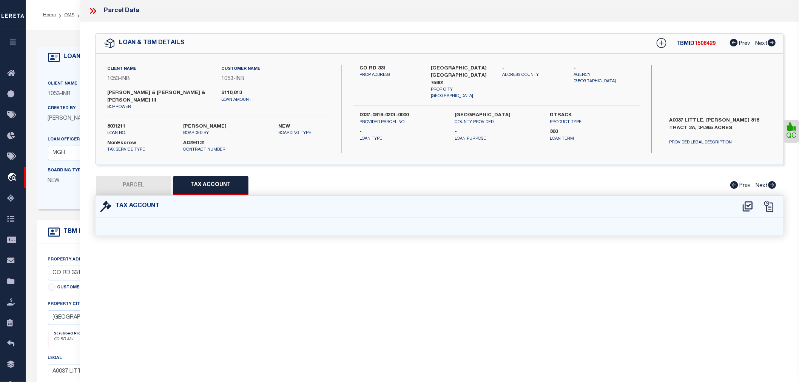
select select "100"
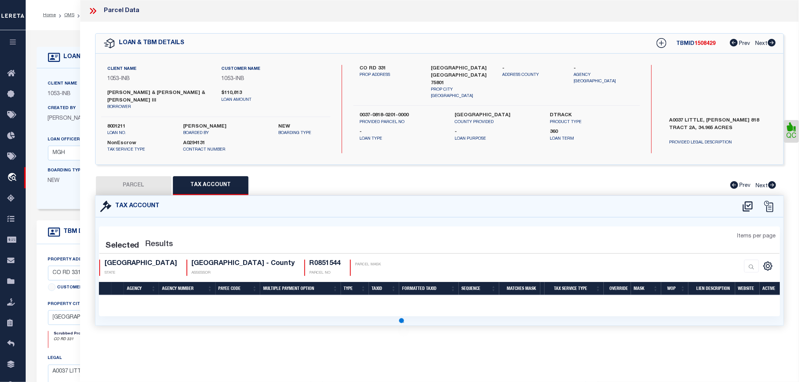
select select "100"
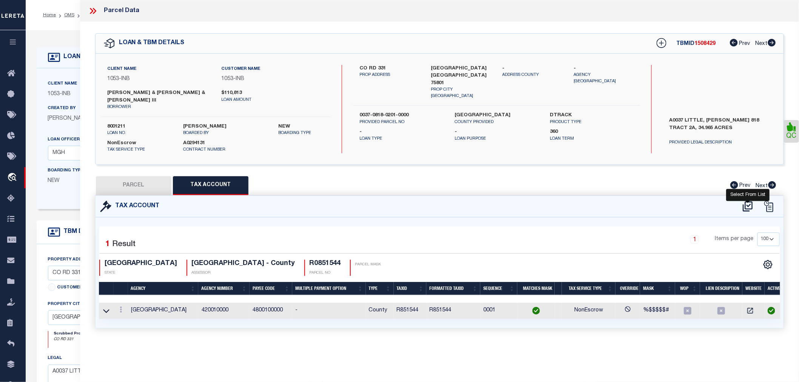
click at [751, 205] on icon at bounding box center [748, 207] width 12 height 12
select select "100"
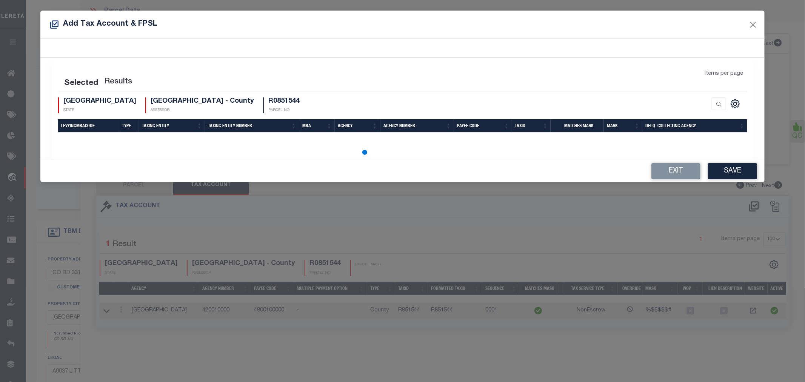
select select "100"
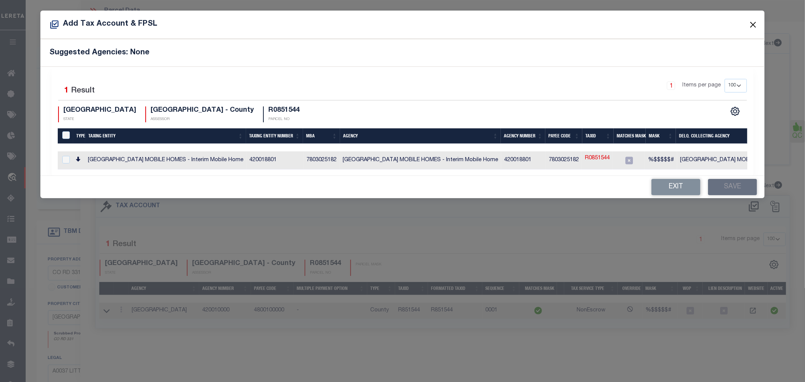
click at [755, 25] on button "Close" at bounding box center [753, 25] width 10 height 10
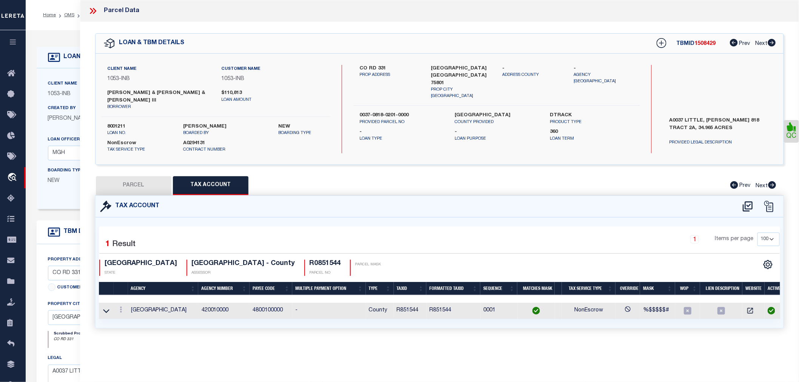
click at [95, 11] on icon at bounding box center [94, 11] width 3 height 6
